Goal: Task Accomplishment & Management: Complete application form

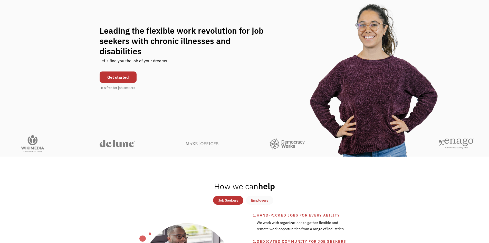
scroll to position [51, 0]
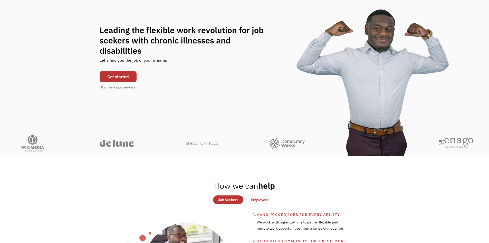
click at [123, 73] on link "Get started" at bounding box center [118, 76] width 37 height 11
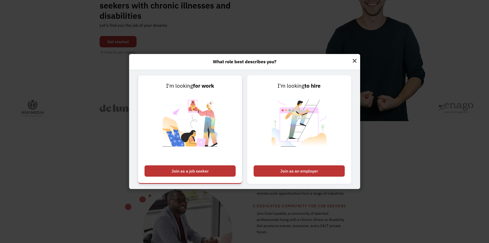
scroll to position [103, 0]
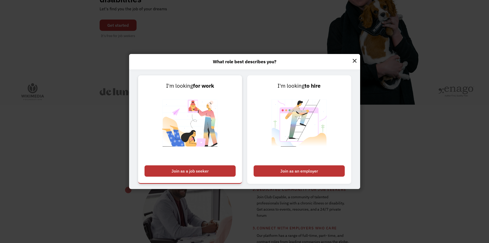
click at [205, 168] on div "Join as a job seeker" at bounding box center [189, 170] width 91 height 11
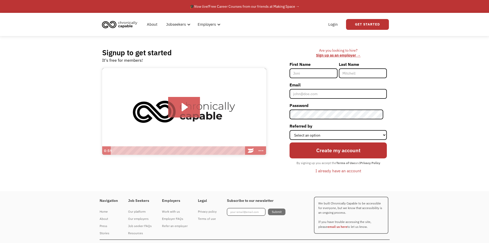
click at [317, 74] on input "First Name" at bounding box center [313, 73] width 48 height 10
type input "[PERSON_NAME]"
type input "Hilton"
click at [328, 94] on input "Email" at bounding box center [337, 94] width 97 height 10
type input "[EMAIL_ADDRESS][DOMAIN_NAME]"
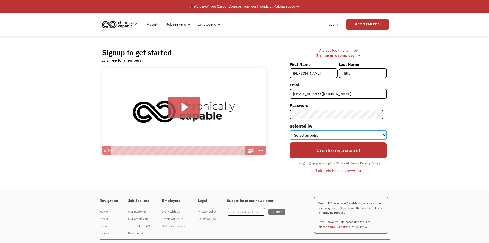
click at [343, 137] on select "Select an option Instagram Facebook Twitter Search Engine News Article Word of …" at bounding box center [337, 135] width 97 height 10
select select "Search Engine"
click at [293, 130] on select "Select an option Instagram Facebook Twitter Search Engine News Article Word of …" at bounding box center [337, 135] width 97 height 10
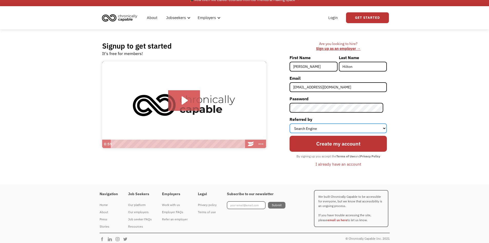
scroll to position [10, 0]
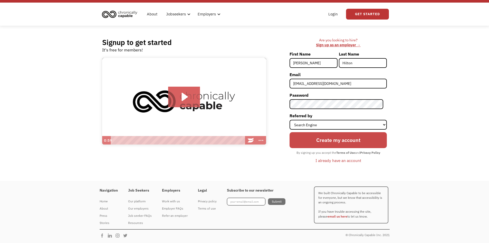
click at [340, 138] on input "Create my account" at bounding box center [337, 140] width 97 height 16
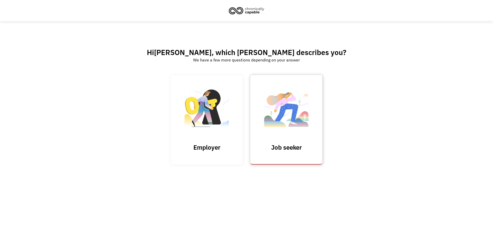
click at [302, 121] on img at bounding box center [285, 110] width 51 height 50
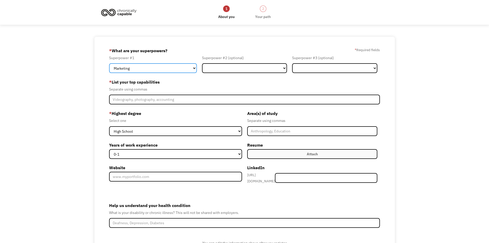
click at [144, 69] on select "Marketing Human Resources Finance Technology Operations Sales Industrial & Manu…" at bounding box center [153, 68] width 88 height 10
